Goal: Browse casually

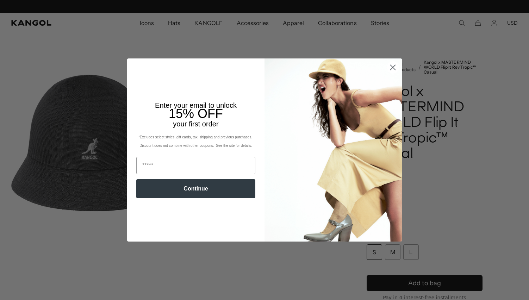
scroll to position [0, 145]
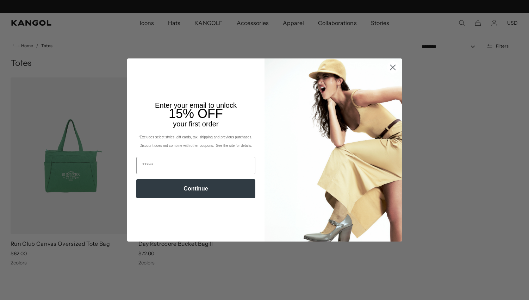
scroll to position [0, 145]
